Goal: Task Accomplishment & Management: Use online tool/utility

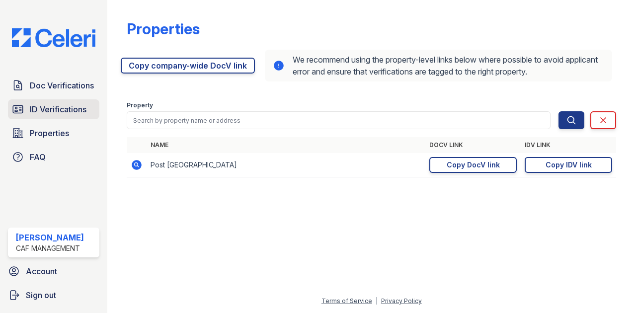
click at [38, 113] on span "ID Verifications" at bounding box center [58, 109] width 57 height 12
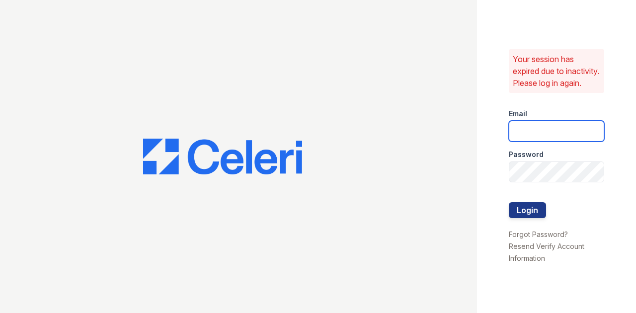
type input "postoak2@cafmanagement.com"
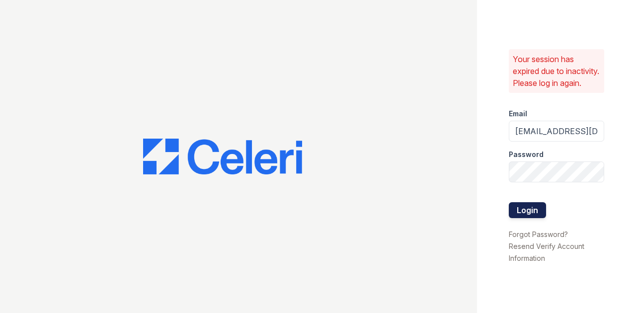
click at [518, 216] on button "Login" at bounding box center [527, 210] width 37 height 16
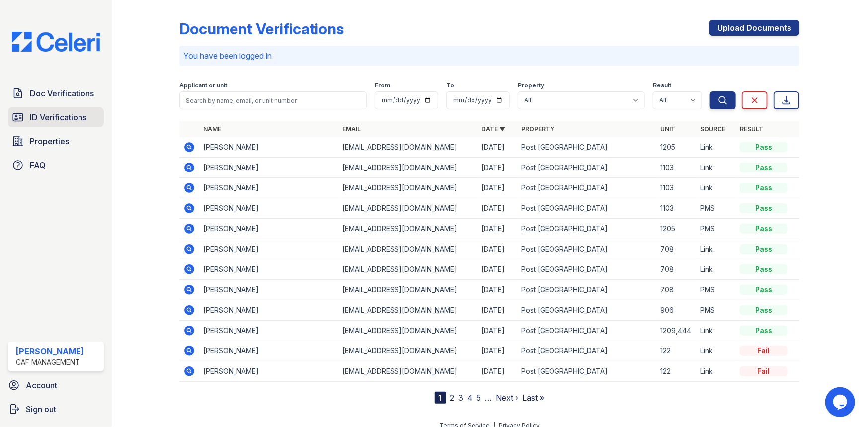
click at [68, 124] on link "ID Verifications" at bounding box center [56, 117] width 96 height 20
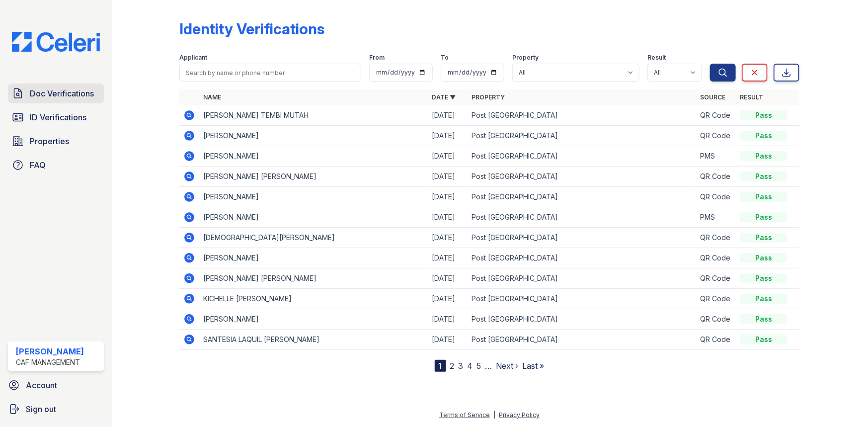
click at [67, 96] on span "Doc Verifications" at bounding box center [62, 93] width 64 height 12
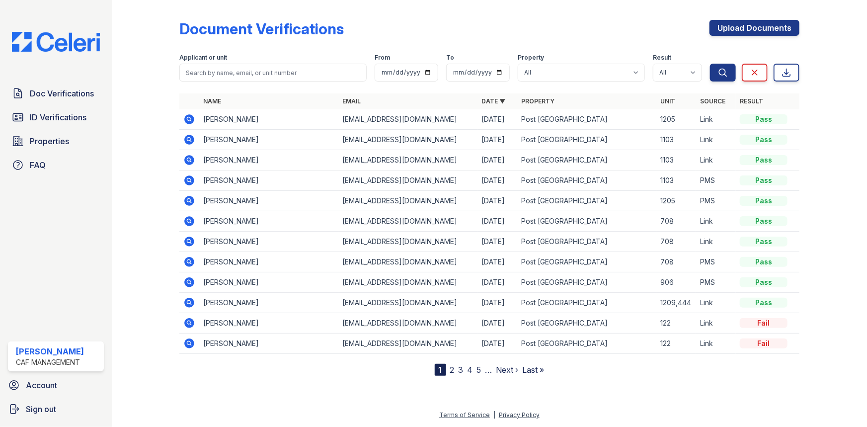
click at [501, 313] on link "Next ›" at bounding box center [507, 370] width 22 height 10
click at [191, 142] on icon at bounding box center [189, 140] width 10 height 10
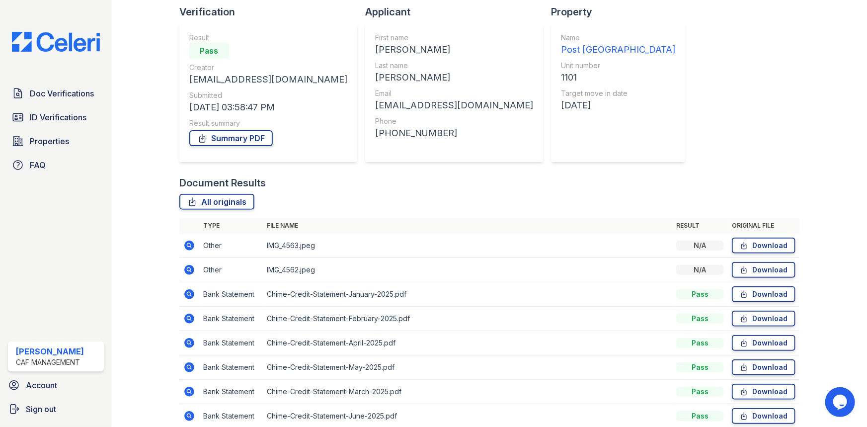
scroll to position [90, 0]
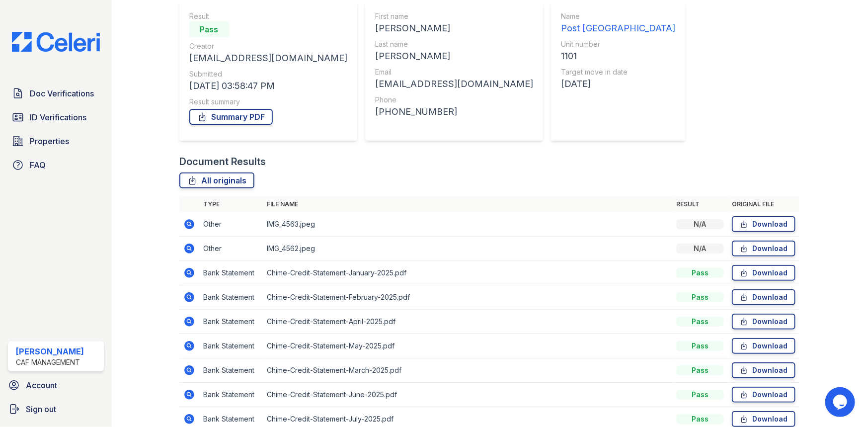
click at [183, 269] on icon at bounding box center [189, 273] width 12 height 12
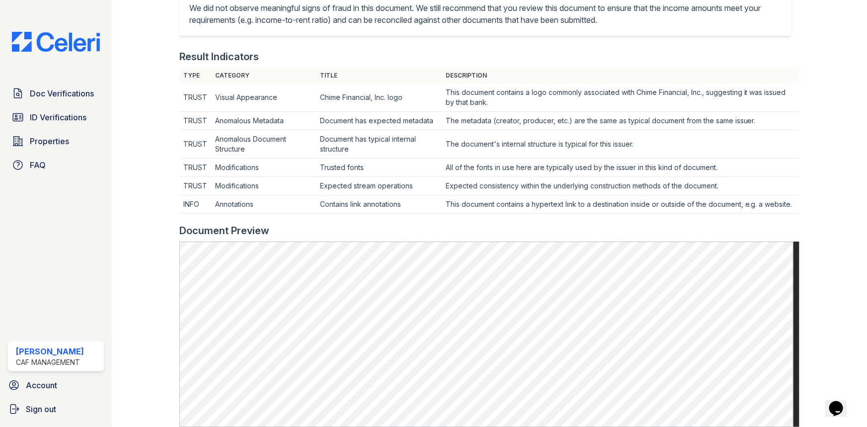
scroll to position [271, 0]
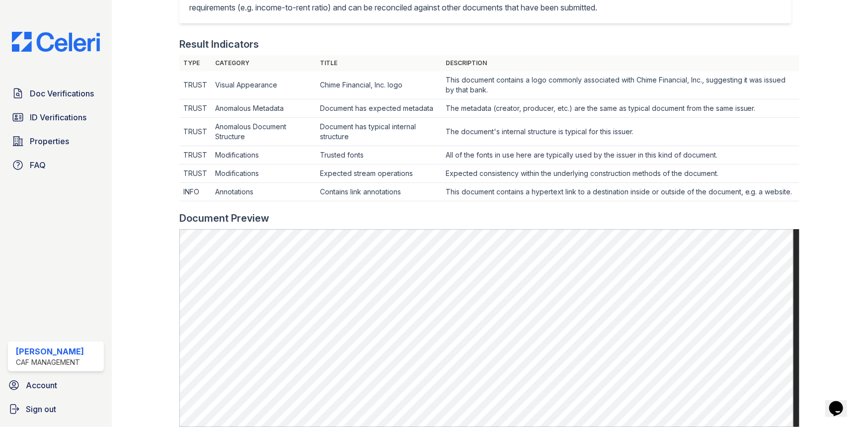
click at [40, 118] on span "ID Verifications" at bounding box center [58, 117] width 57 height 12
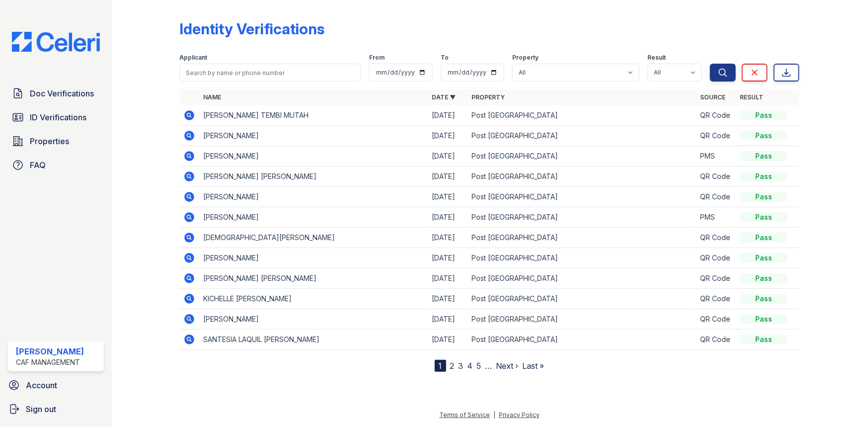
click at [191, 157] on icon at bounding box center [189, 156] width 10 height 10
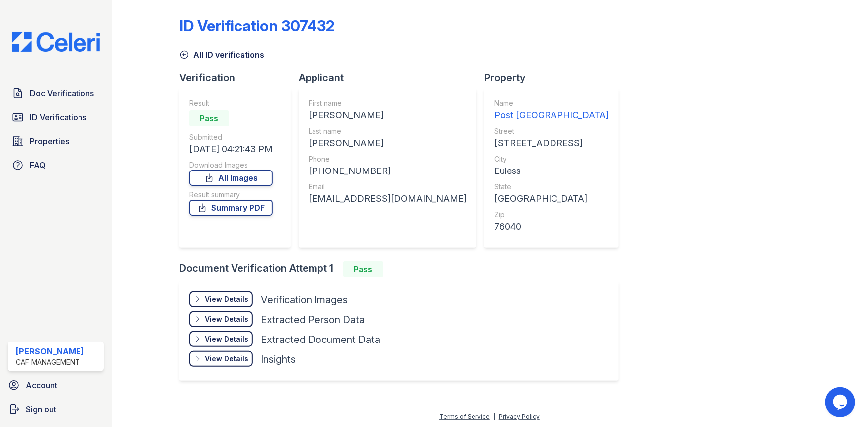
scroll to position [3, 0]
click at [208, 298] on div "View Details" at bounding box center [227, 299] width 44 height 10
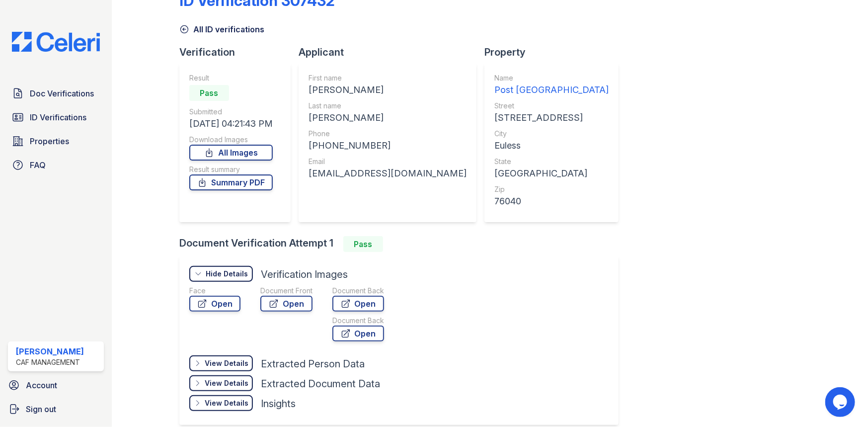
scroll to position [49, 0]
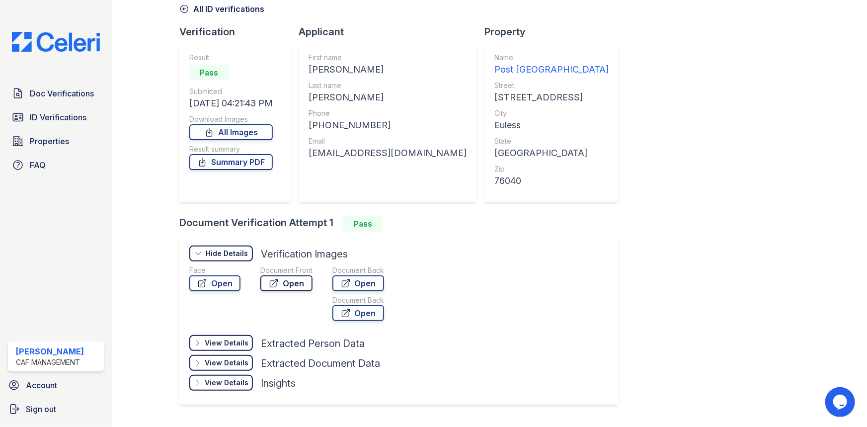
click at [295, 283] on link "Open" at bounding box center [286, 283] width 52 height 16
click at [354, 278] on link "Open" at bounding box center [358, 283] width 52 height 16
click at [248, 155] on link "Summary PDF" at bounding box center [230, 162] width 83 height 16
click at [65, 94] on span "Doc Verifications" at bounding box center [62, 93] width 64 height 12
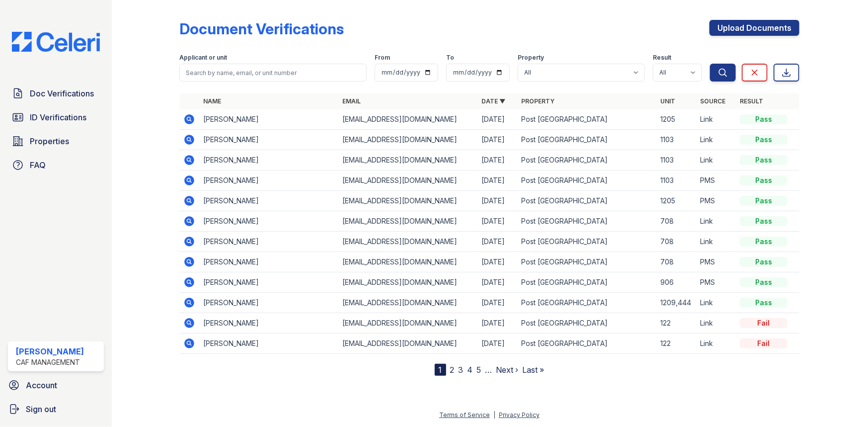
click at [454, 368] on link "2" at bounding box center [452, 370] width 4 height 10
